Goal: Task Accomplishment & Management: Manage account settings

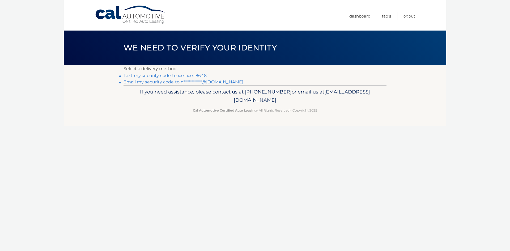
click at [170, 76] on link "Text my security code to xxx-xxx-8648" at bounding box center [164, 75] width 83 height 5
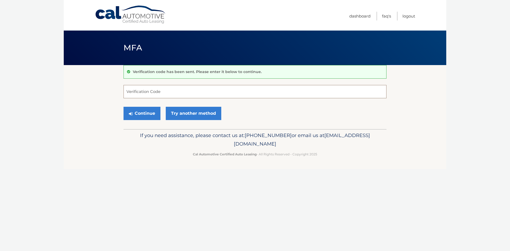
click at [212, 93] on input "Verification Code" at bounding box center [254, 91] width 263 height 13
type input "618635"
click at [139, 113] on button "Continue" at bounding box center [141, 113] width 37 height 13
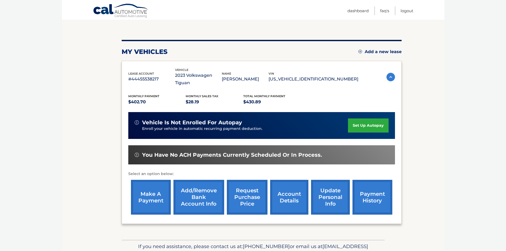
scroll to position [53, 0]
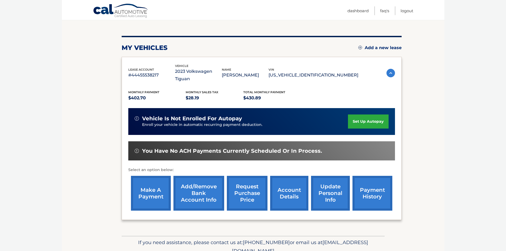
click at [158, 183] on link "make a payment" at bounding box center [151, 193] width 40 height 35
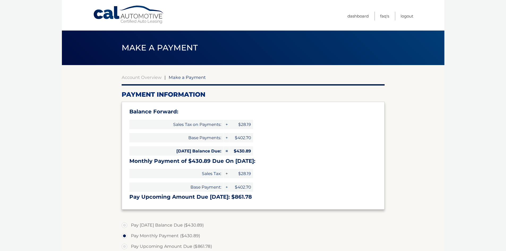
select select "N2RkZmNlODYtYTAyNC00NWU1LTk5YWMtYTY2MDRhOWRhNzhk"
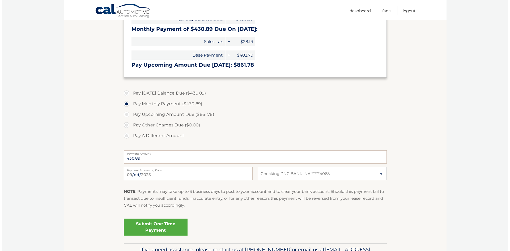
scroll to position [133, 0]
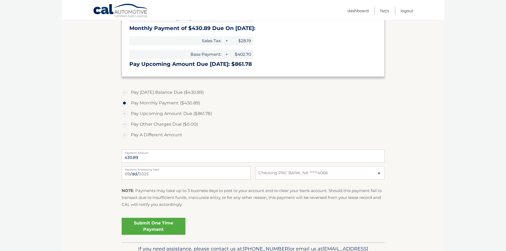
click at [160, 225] on link "Submit One Time Payment" at bounding box center [154, 226] width 64 height 17
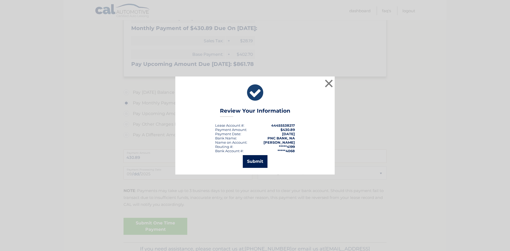
click at [254, 163] on button "Submit" at bounding box center [255, 161] width 25 height 13
